Goal: Check status: Check status

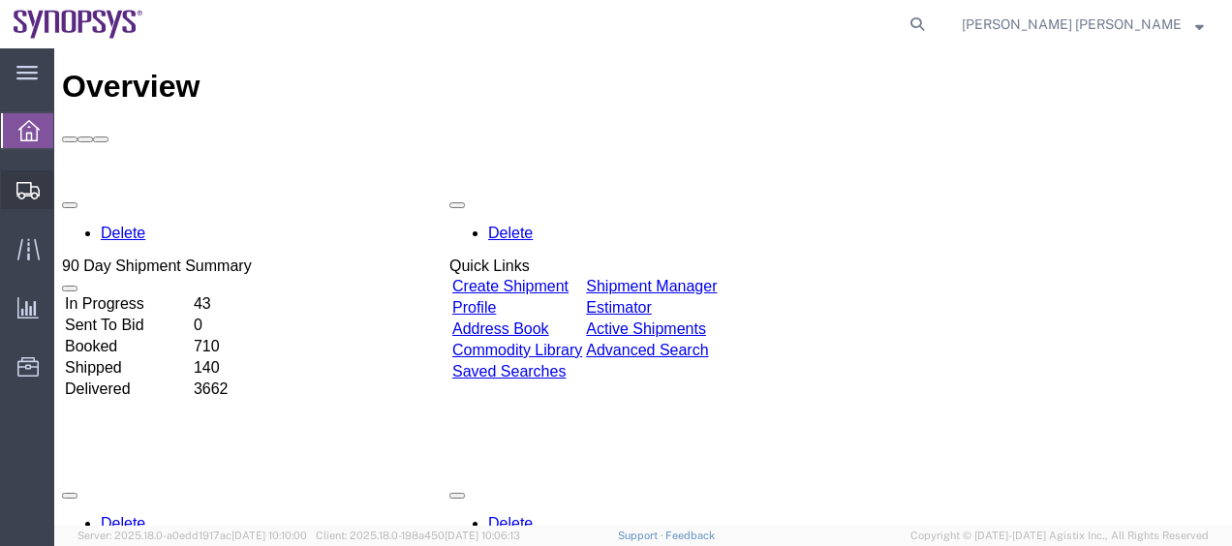
click at [0, 0] on span "Shipment Manager" at bounding box center [0, 0] width 0 height 0
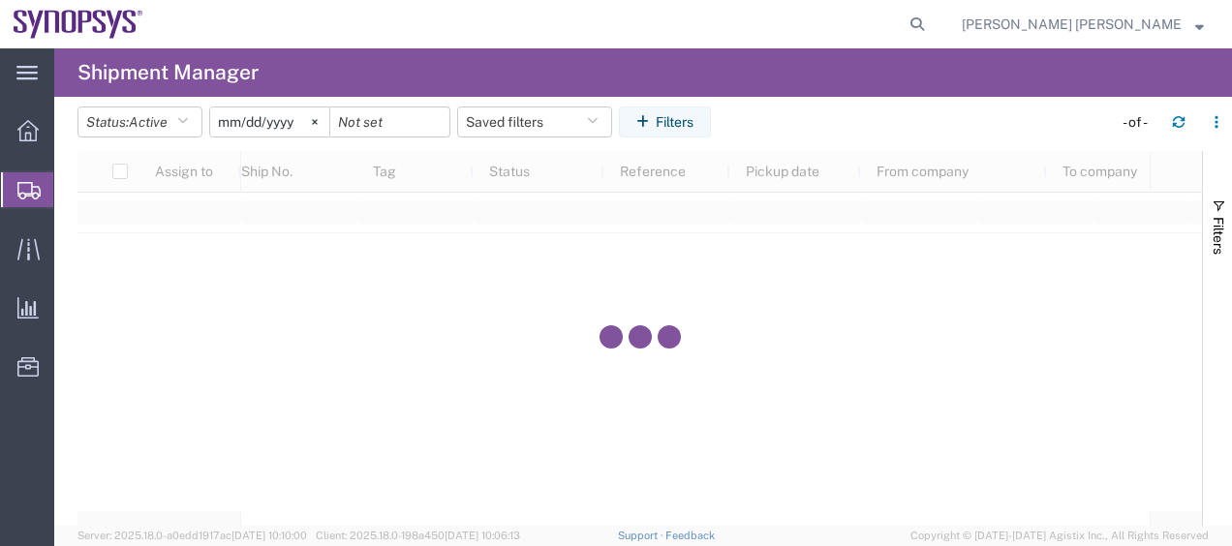
click at [477, 74] on agx-page-header "Shipment Manager" at bounding box center [642, 72] width 1177 height 48
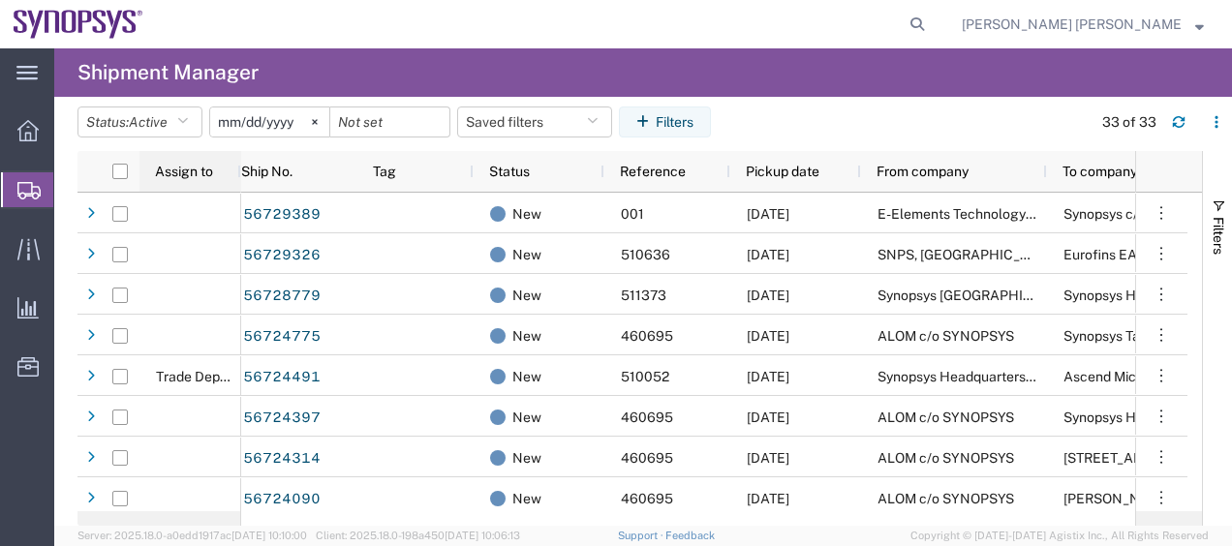
click at [205, 167] on span "Assign to" at bounding box center [184, 171] width 58 height 15
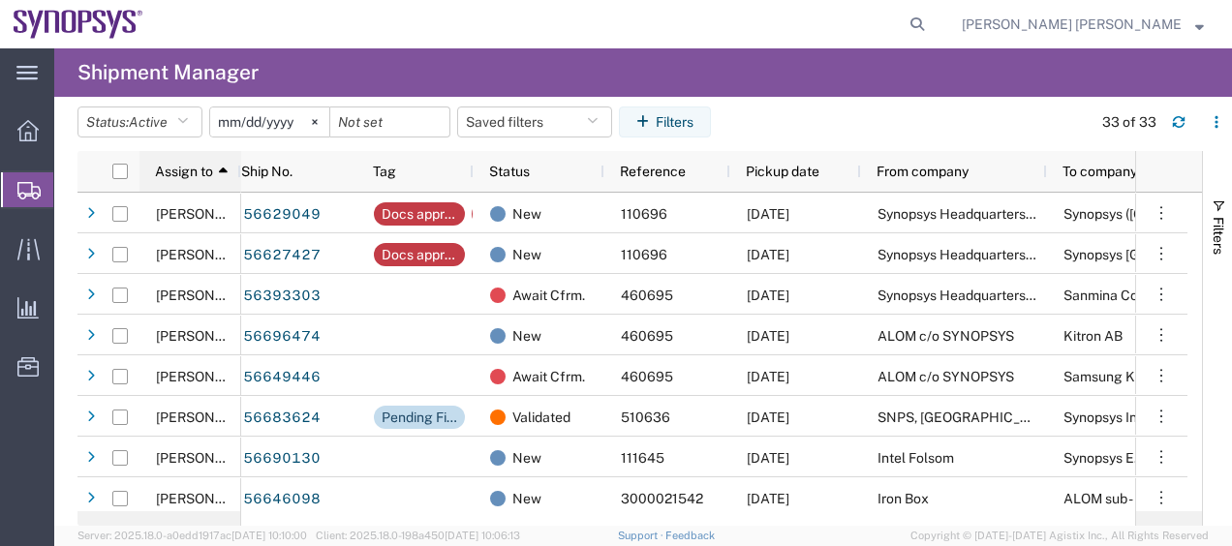
click at [205, 170] on span "Assign to" at bounding box center [184, 171] width 58 height 15
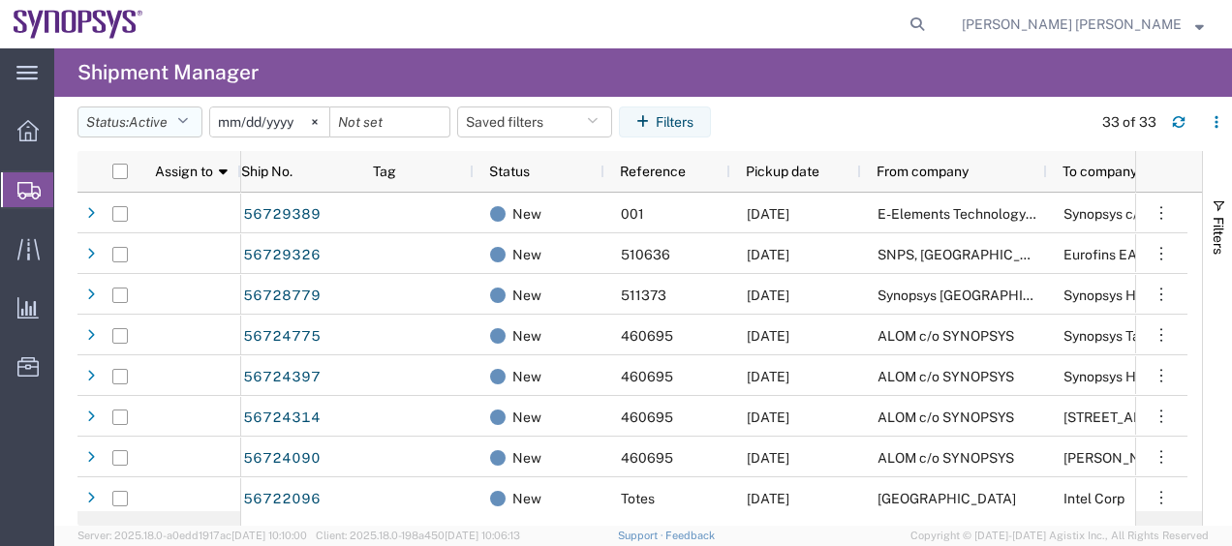
click at [194, 118] on button "Status: Active" at bounding box center [139, 121] width 125 height 31
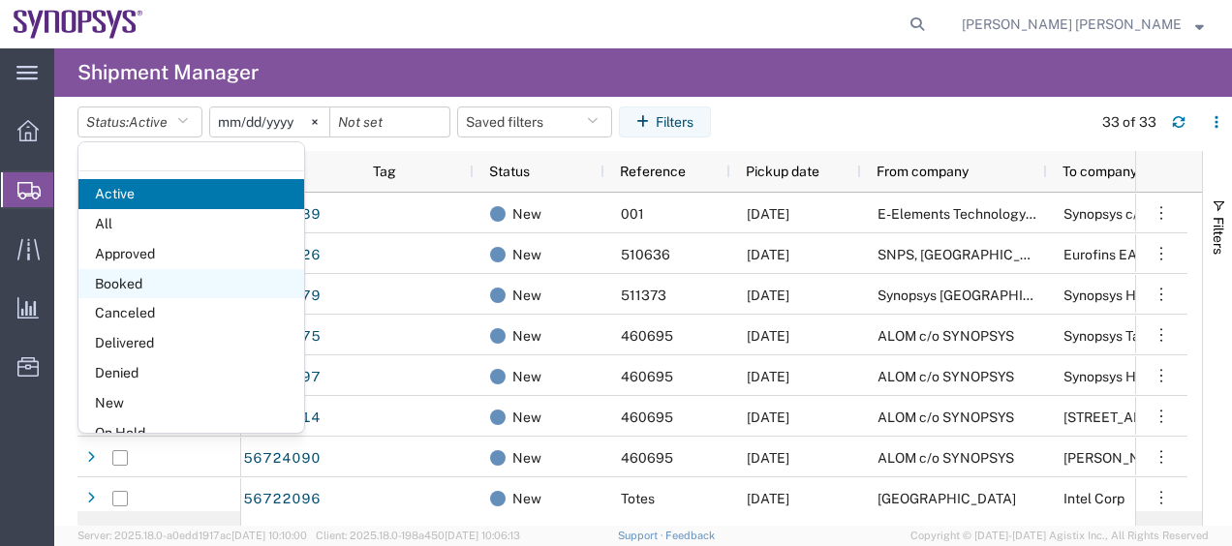
click at [175, 280] on span "Booked" at bounding box center [191, 284] width 226 height 30
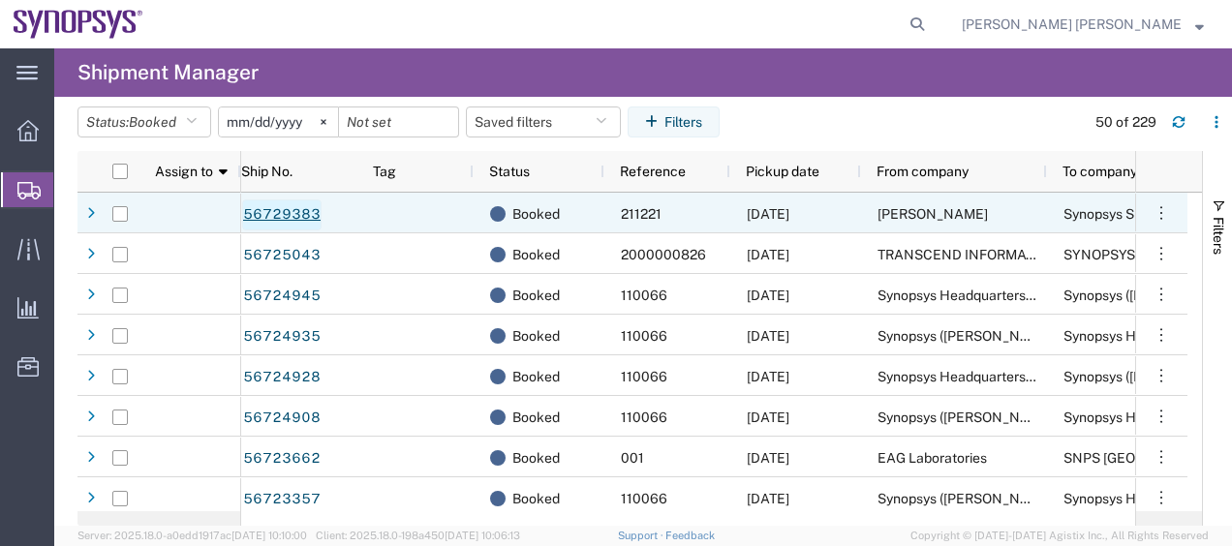
click at [311, 214] on link "56729383" at bounding box center [281, 214] width 79 height 31
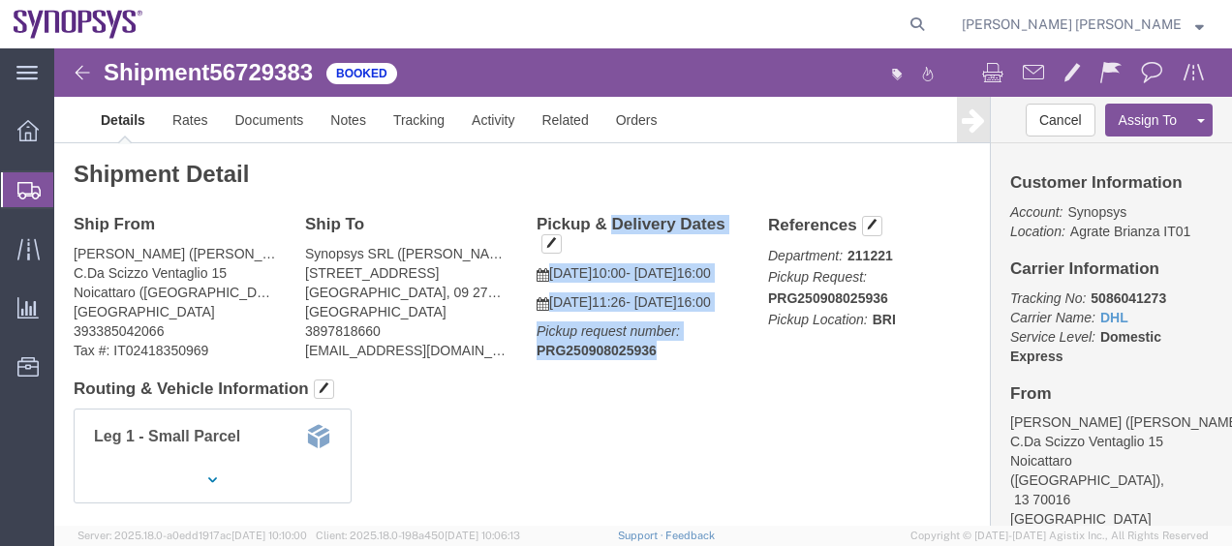
drag, startPoint x: 600, startPoint y: 333, endPoint x: 471, endPoint y: 169, distance: 208.8
click div "Pickup & Delivery Dates [DATE] 10:00 - [DATE] 16:00 [DATE] 11:26 - [DATE] 16:00…"
copy div "Pickup & Delivery Dates [DATE] 10:00 - [DATE] 16:00 [DATE] 11:26 - [DATE] 16:00…"
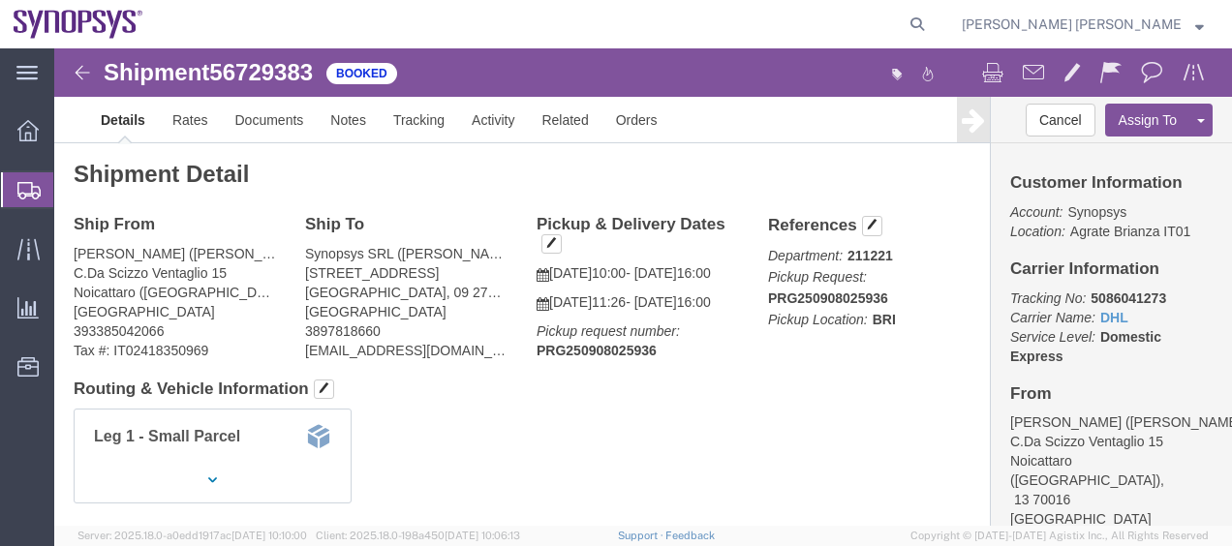
click h4 "Routing & Vehicle Information"
